Goal: Find specific page/section: Find specific page/section

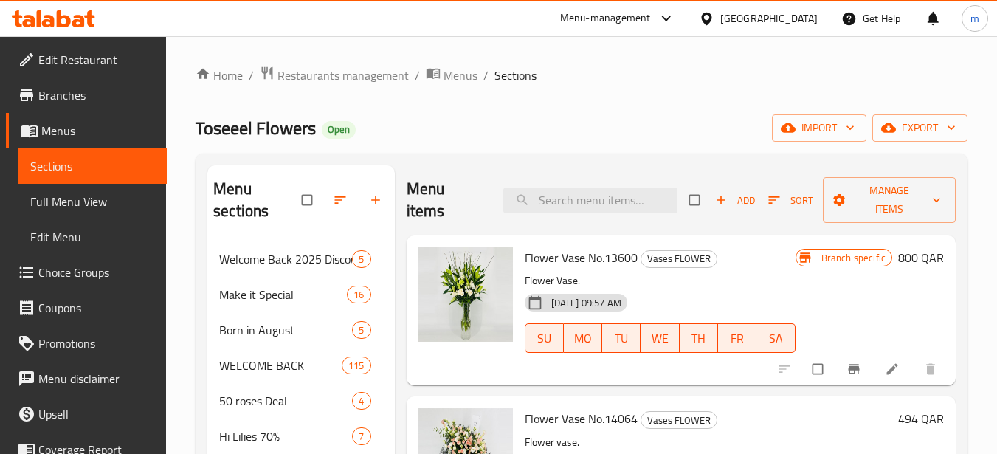
click at [793, 17] on div "[GEOGRAPHIC_DATA]" at bounding box center [768, 18] width 97 height 16
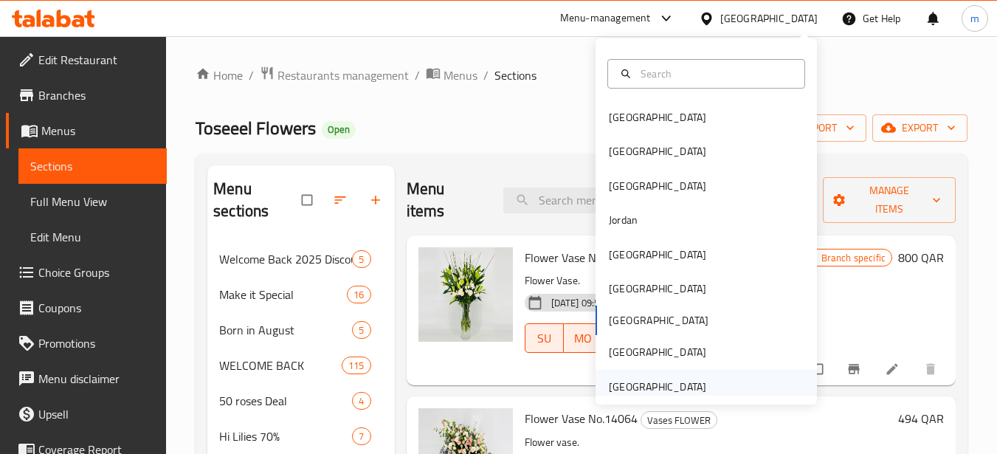
click at [621, 387] on div "[GEOGRAPHIC_DATA]" at bounding box center [657, 387] width 97 height 16
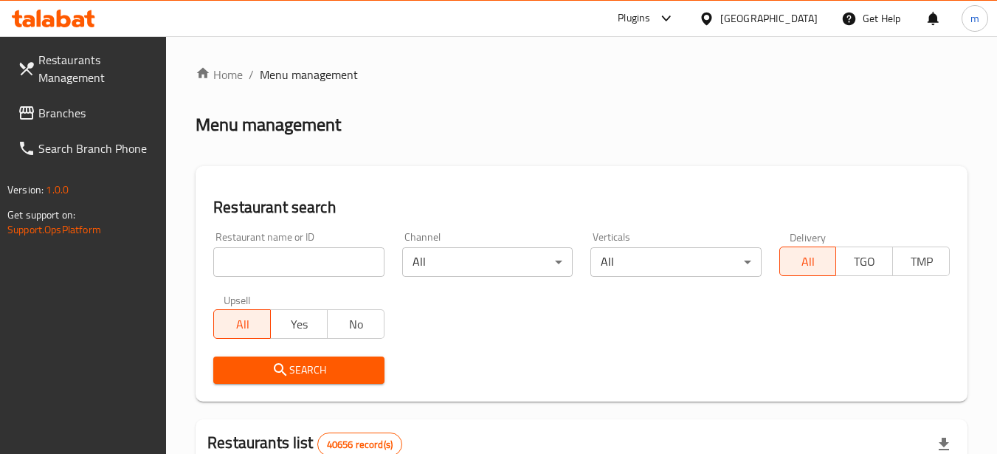
click at [80, 106] on span "Branches" at bounding box center [96, 113] width 117 height 18
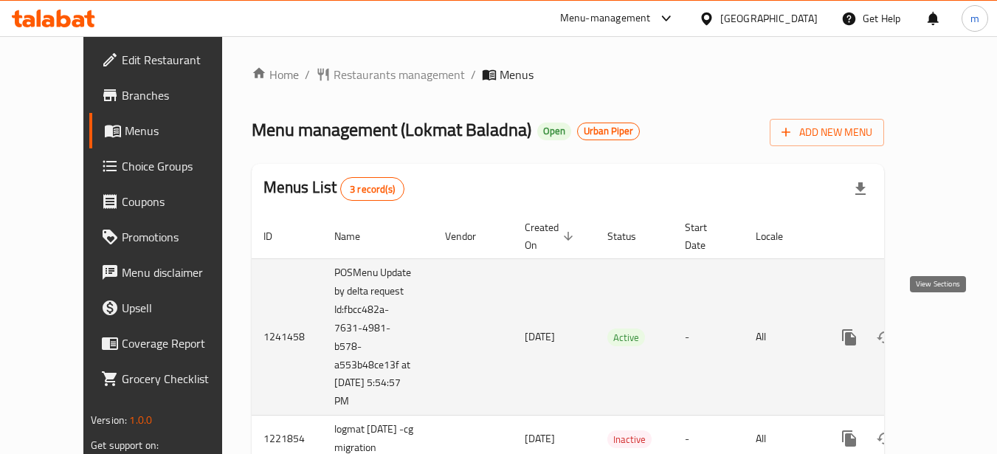
click at [949, 331] on icon "enhanced table" at bounding box center [955, 337] width 13 height 13
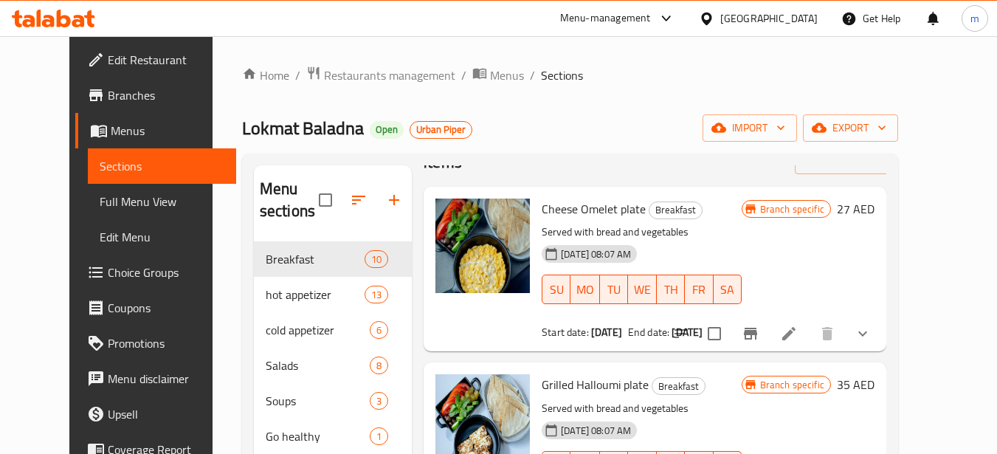
scroll to position [74, 0]
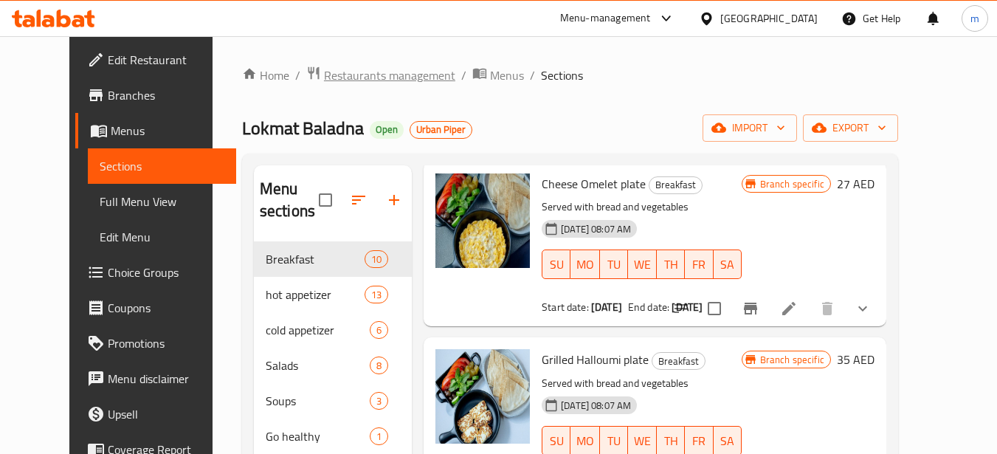
click at [350, 79] on span "Restaurants management" at bounding box center [389, 75] width 131 height 18
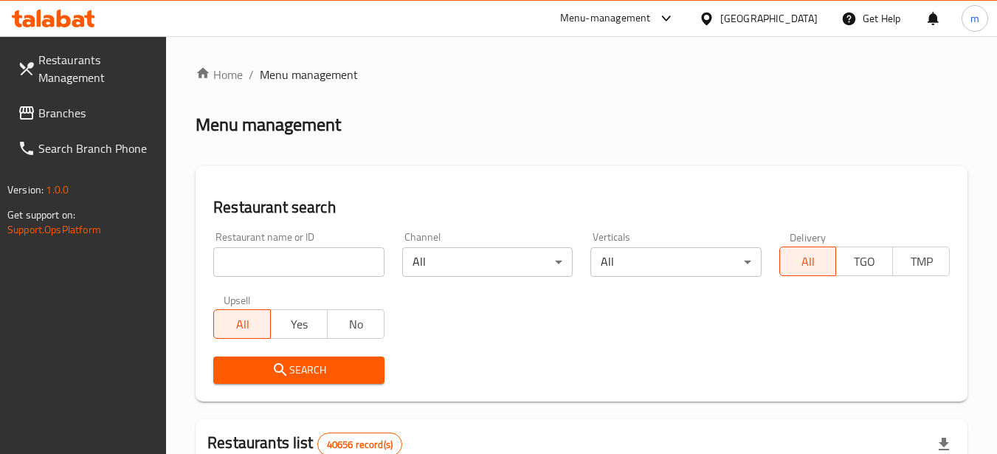
click at [305, 261] on input "search" at bounding box center [298, 262] width 170 height 30
click at [60, 111] on span "Branches" at bounding box center [96, 113] width 117 height 18
